Goal: Task Accomplishment & Management: Manage account settings

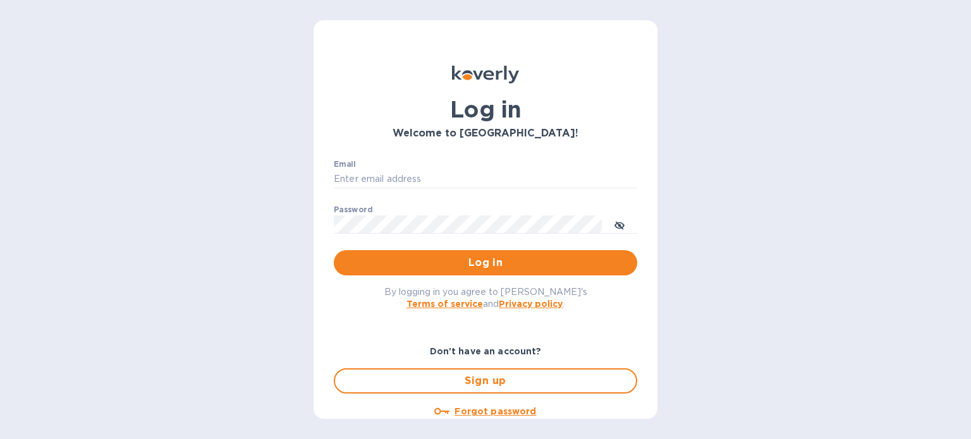
type input "[PERSON_NAME][EMAIL_ADDRESS][DOMAIN_NAME]"
click at [388, 166] on div "Email [PERSON_NAME][EMAIL_ADDRESS][DOMAIN_NAME] ​" at bounding box center [485, 182] width 303 height 45
click at [449, 267] on span "Log in" at bounding box center [485, 262] width 283 height 15
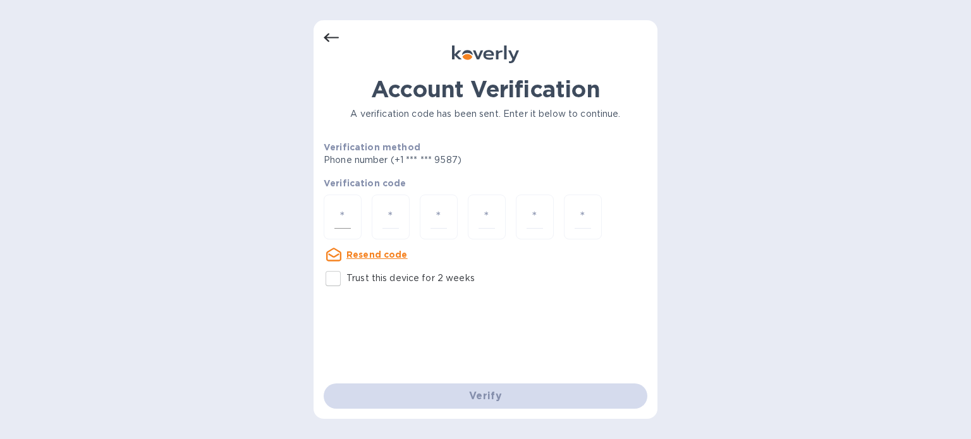
click at [356, 214] on div at bounding box center [343, 217] width 38 height 45
type input "7"
type input "6"
type input "7"
type input "0"
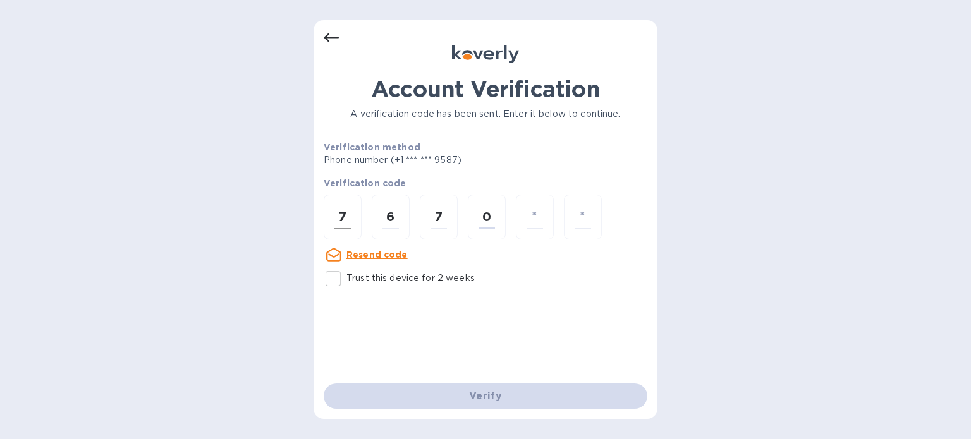
type input "7"
type input "0"
